Goal: Navigation & Orientation: Find specific page/section

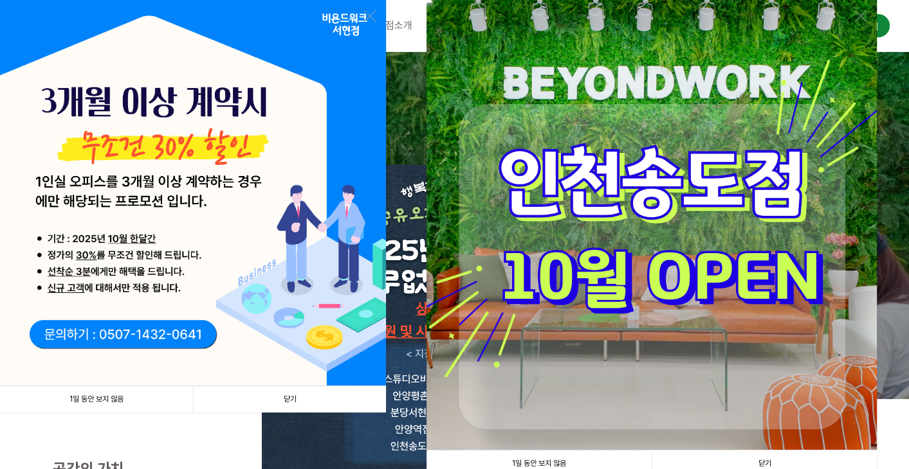
click at [298, 402] on link "닫기" at bounding box center [289, 399] width 193 height 26
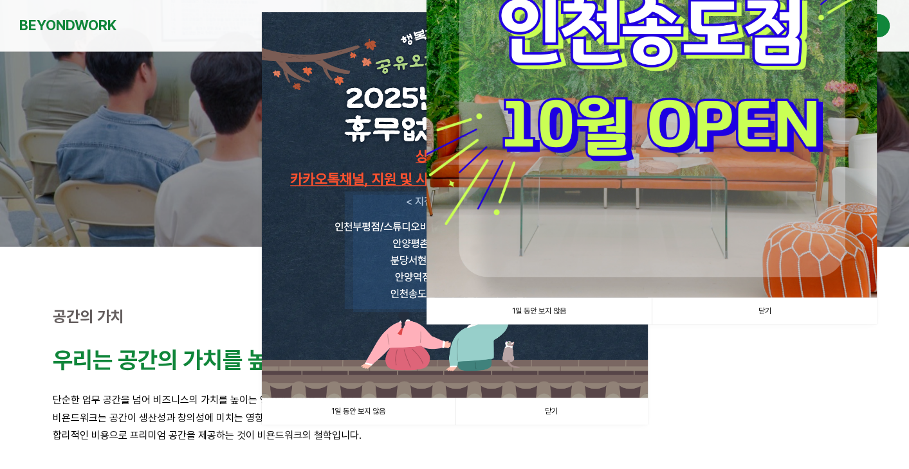
scroll to position [193, 0]
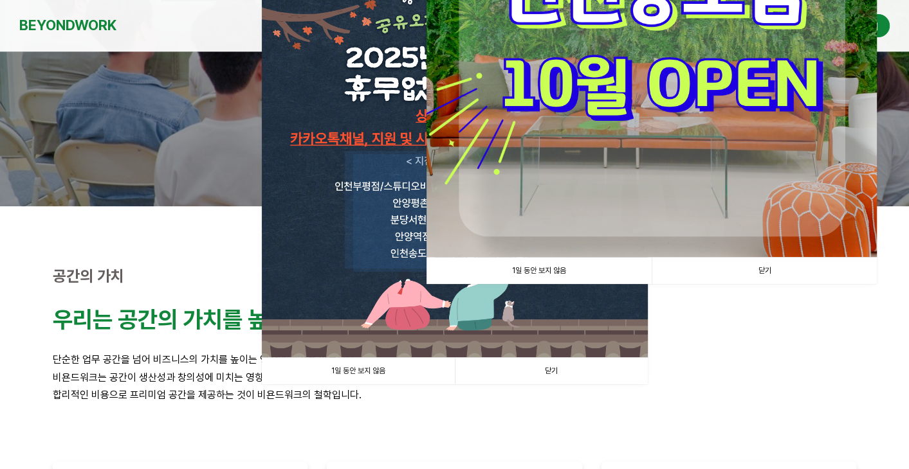
click at [750, 273] on link "닫기" at bounding box center [763, 271] width 225 height 26
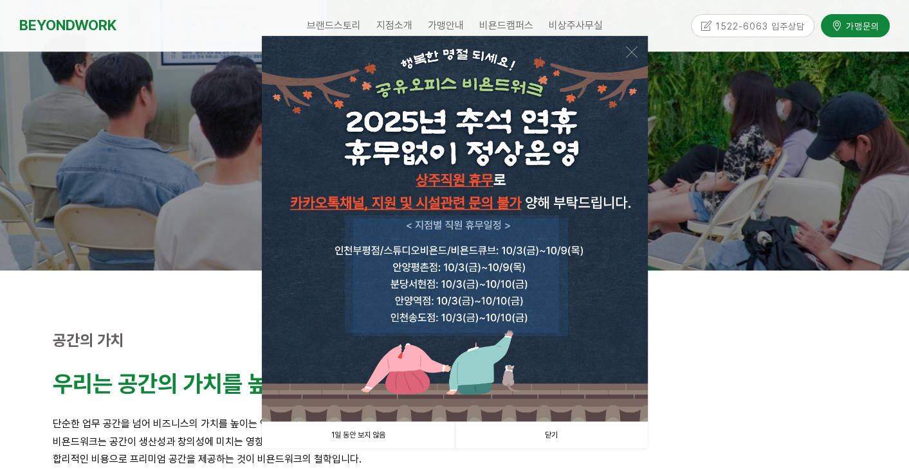
scroll to position [129, 0]
click at [546, 438] on link "닫기" at bounding box center [551, 435] width 193 height 26
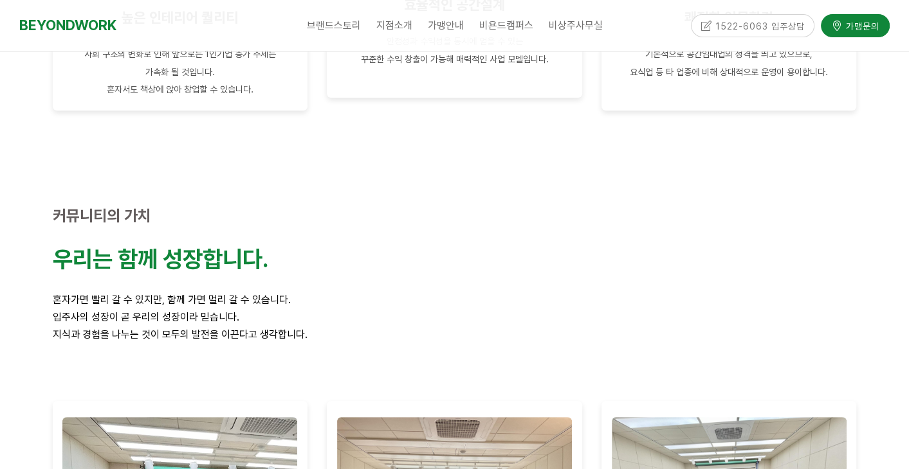
scroll to position [860, 0]
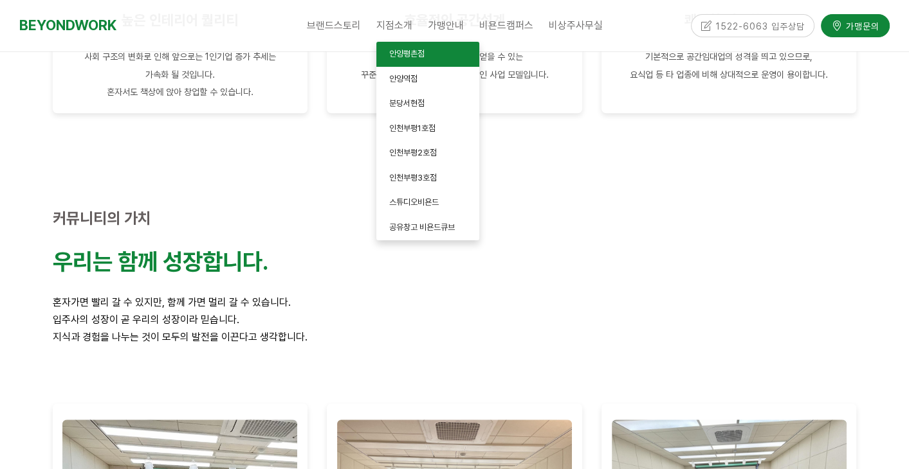
click at [412, 55] on span "안양평촌점" at bounding box center [406, 54] width 35 height 10
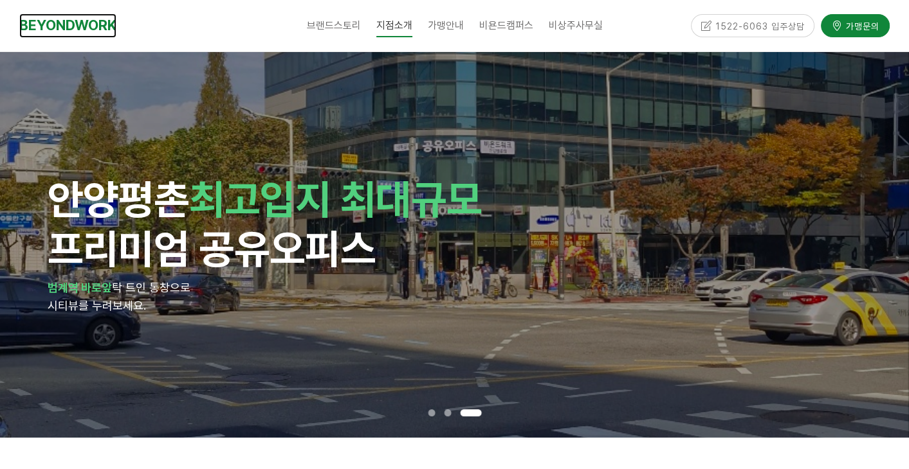
click at [106, 22] on link "BEYONDWORK" at bounding box center [67, 26] width 97 height 24
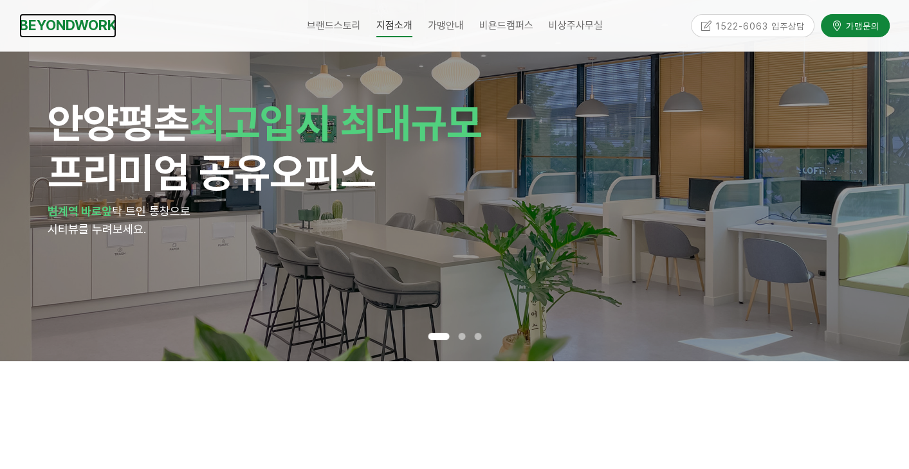
scroll to position [288, 0]
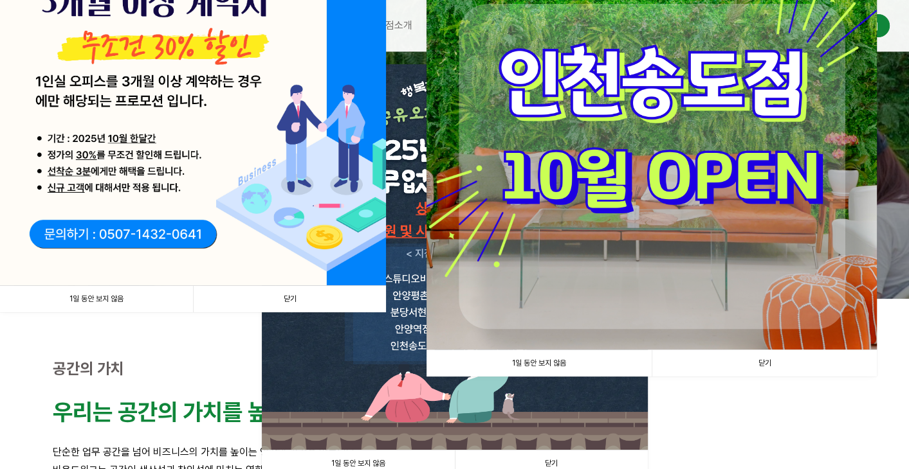
scroll to position [129, 0]
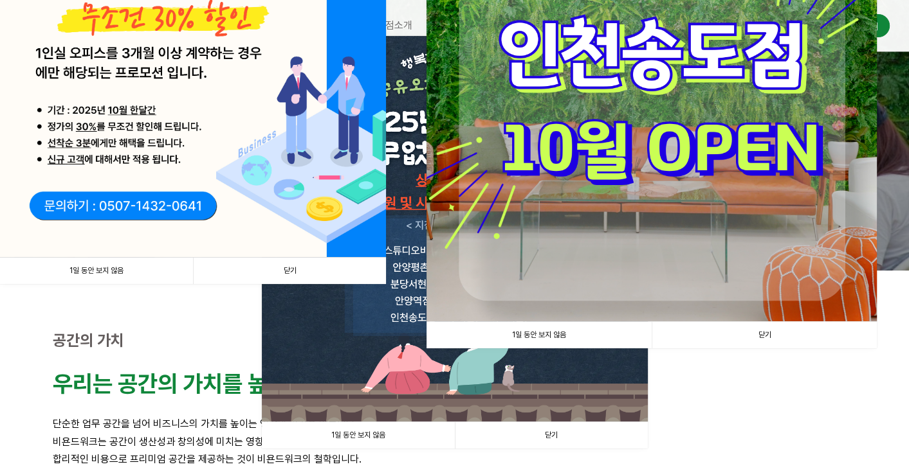
click at [683, 197] on img at bounding box center [651, 96] width 450 height 450
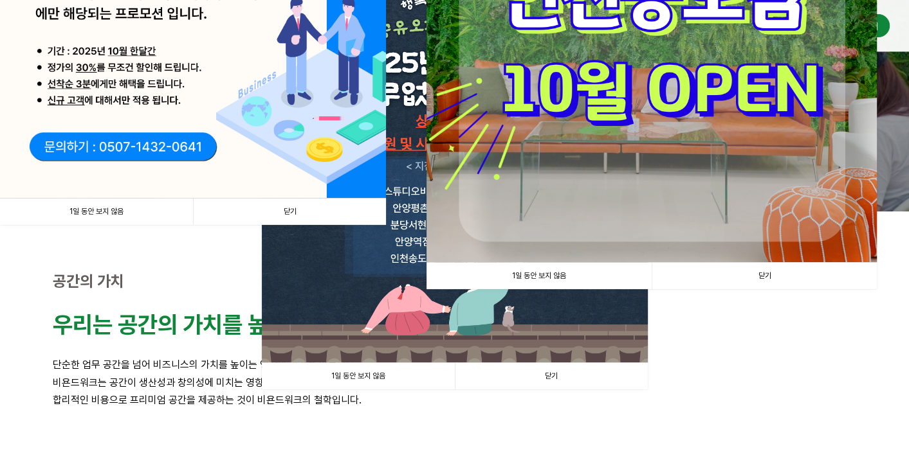
scroll to position [193, 0]
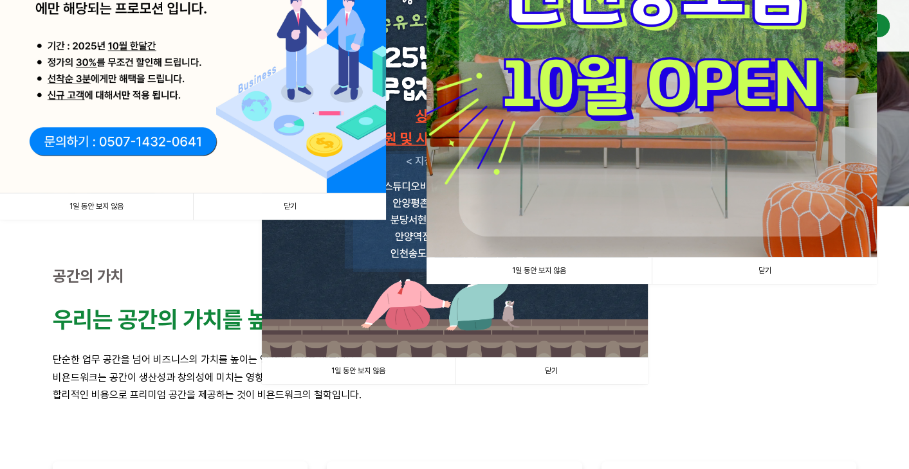
drag, startPoint x: 795, startPoint y: 273, endPoint x: 612, endPoint y: 251, distance: 184.6
click at [794, 273] on link "닫기" at bounding box center [763, 271] width 225 height 26
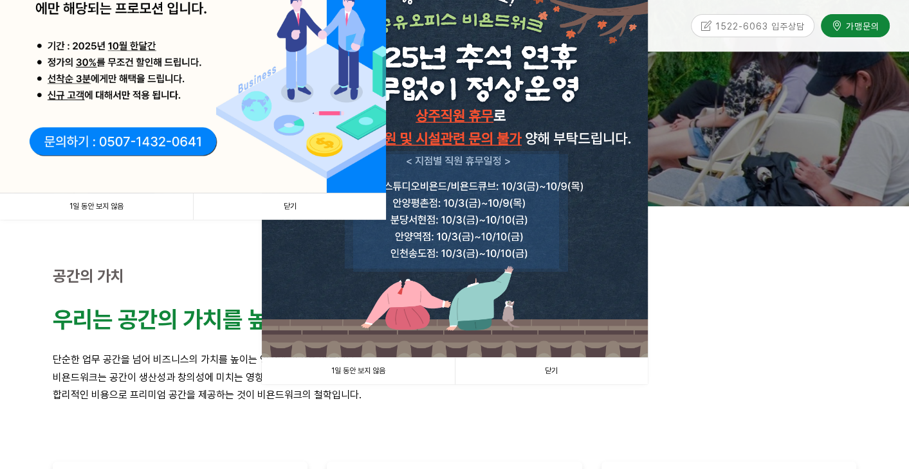
click at [309, 205] on link "닫기" at bounding box center [289, 207] width 193 height 26
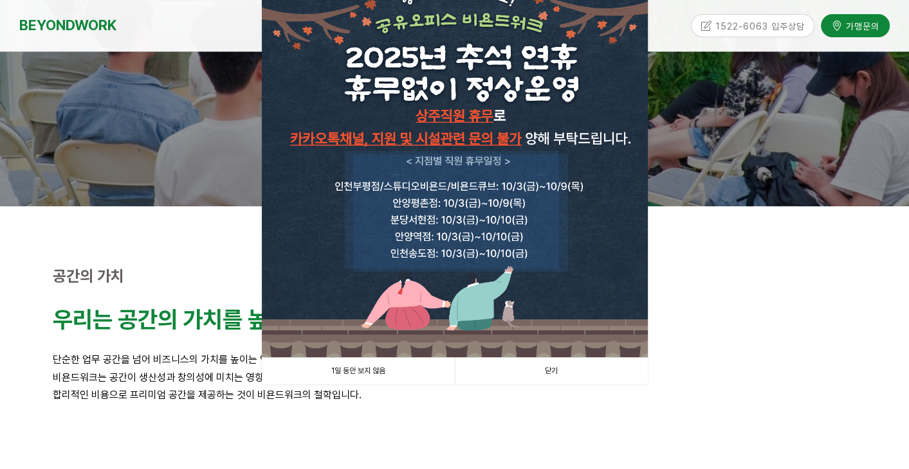
scroll to position [257, 0]
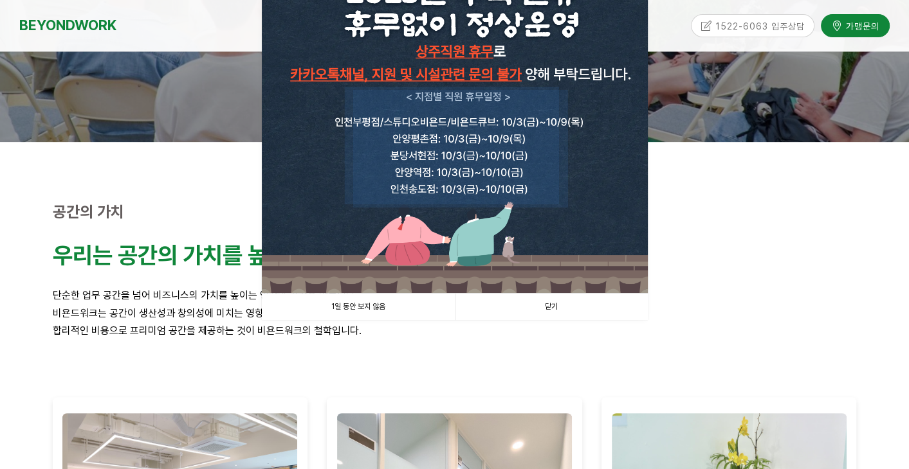
click at [579, 307] on link "닫기" at bounding box center [551, 307] width 193 height 26
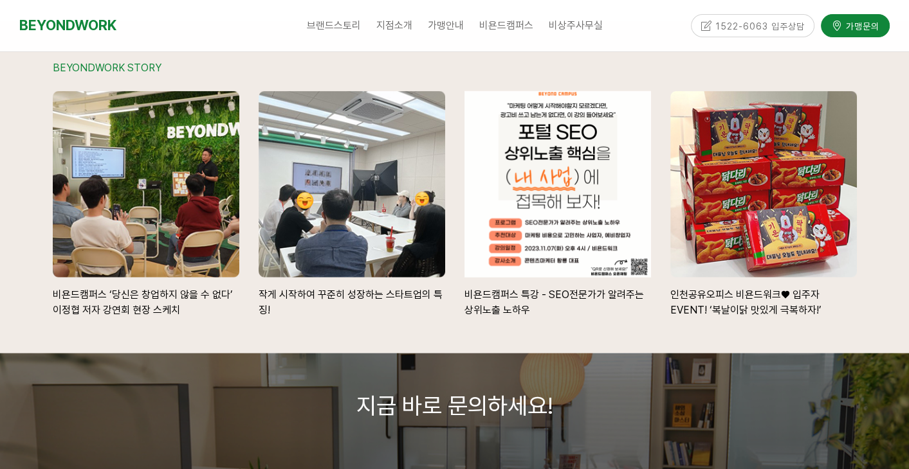
scroll to position [2700, 0]
